Goal: Navigation & Orientation: Find specific page/section

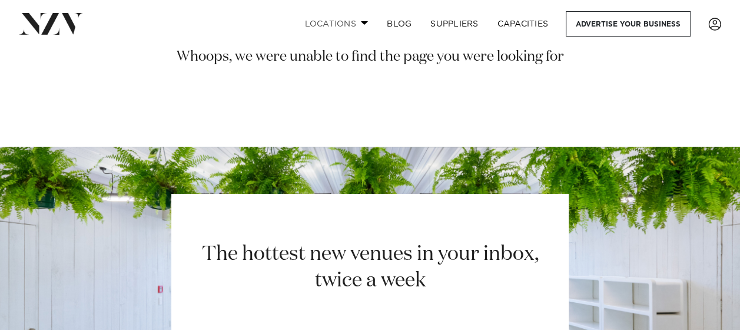
click at [338, 26] on link "Locations" at bounding box center [336, 23] width 82 height 25
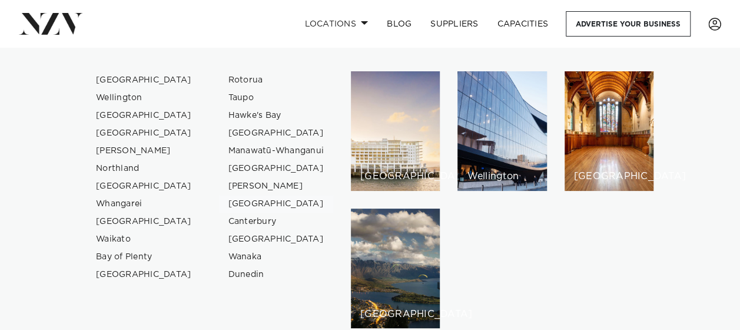
click at [254, 201] on link "[GEOGRAPHIC_DATA]" at bounding box center [276, 204] width 115 height 18
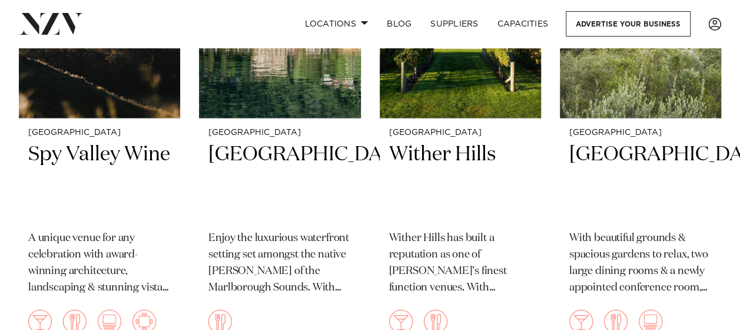
scroll to position [1099, 0]
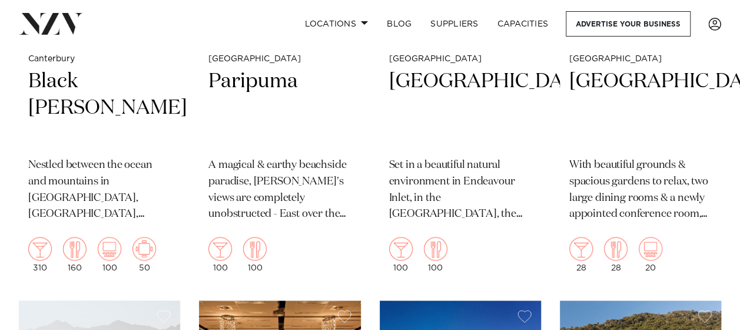
scroll to position [700, 0]
